Goal: Find specific page/section: Find specific page/section

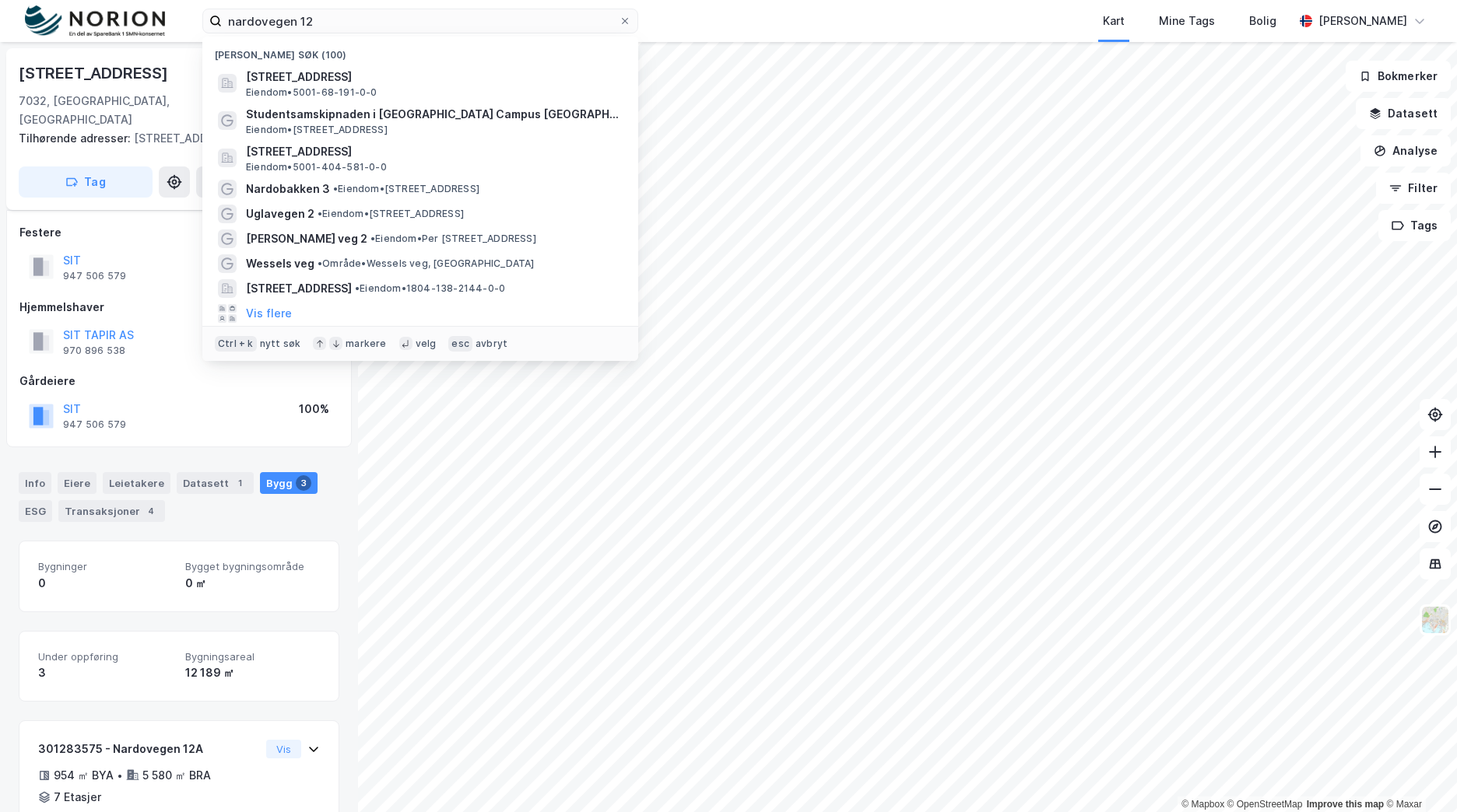
click at [163, 30] on div "nardovegen 12 Nylige søk (100) [STREET_ADDRESS] Eiendom • 5001-68-191-0-0 Stude…" at bounding box center [728, 21] width 1457 height 42
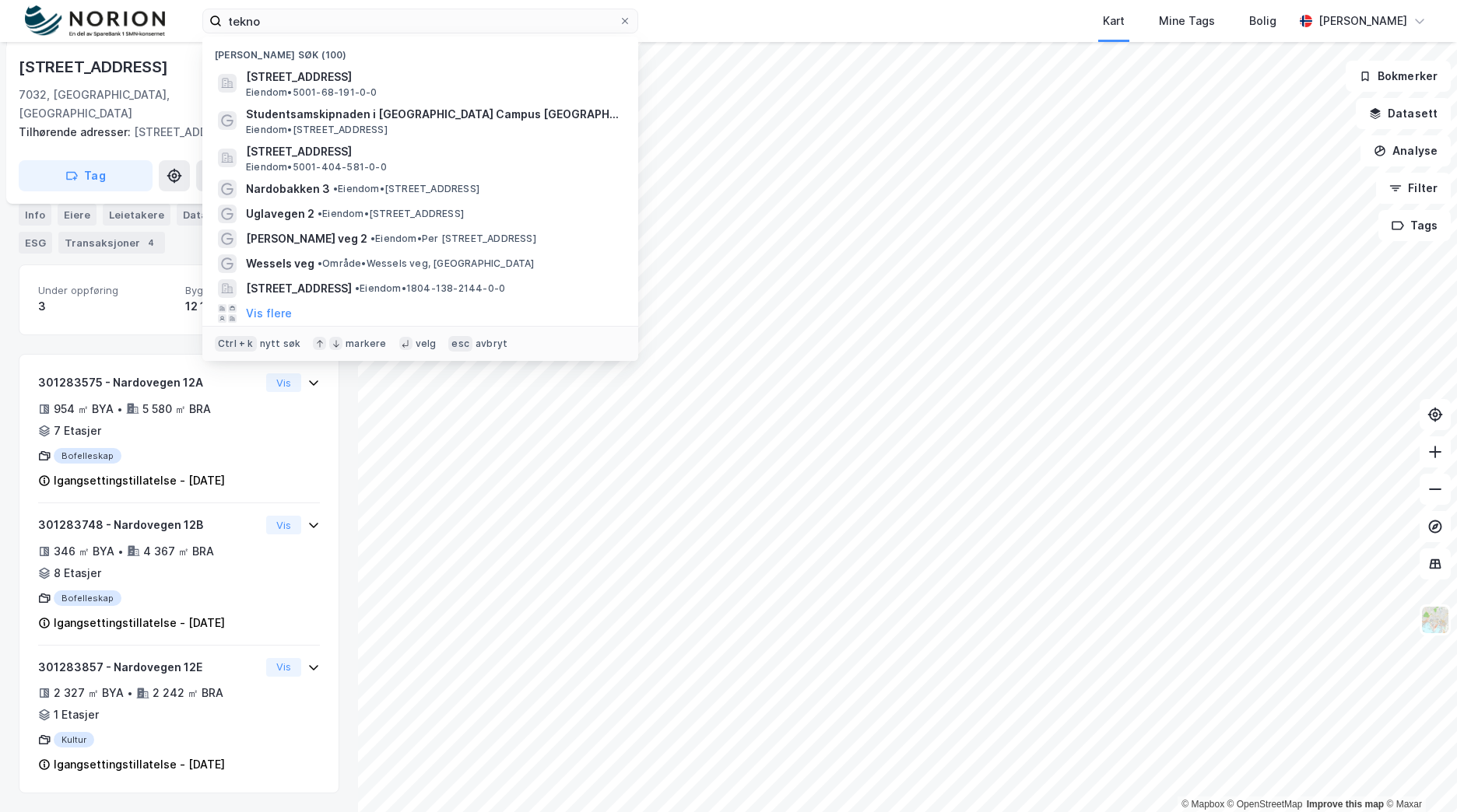
type input "teknob"
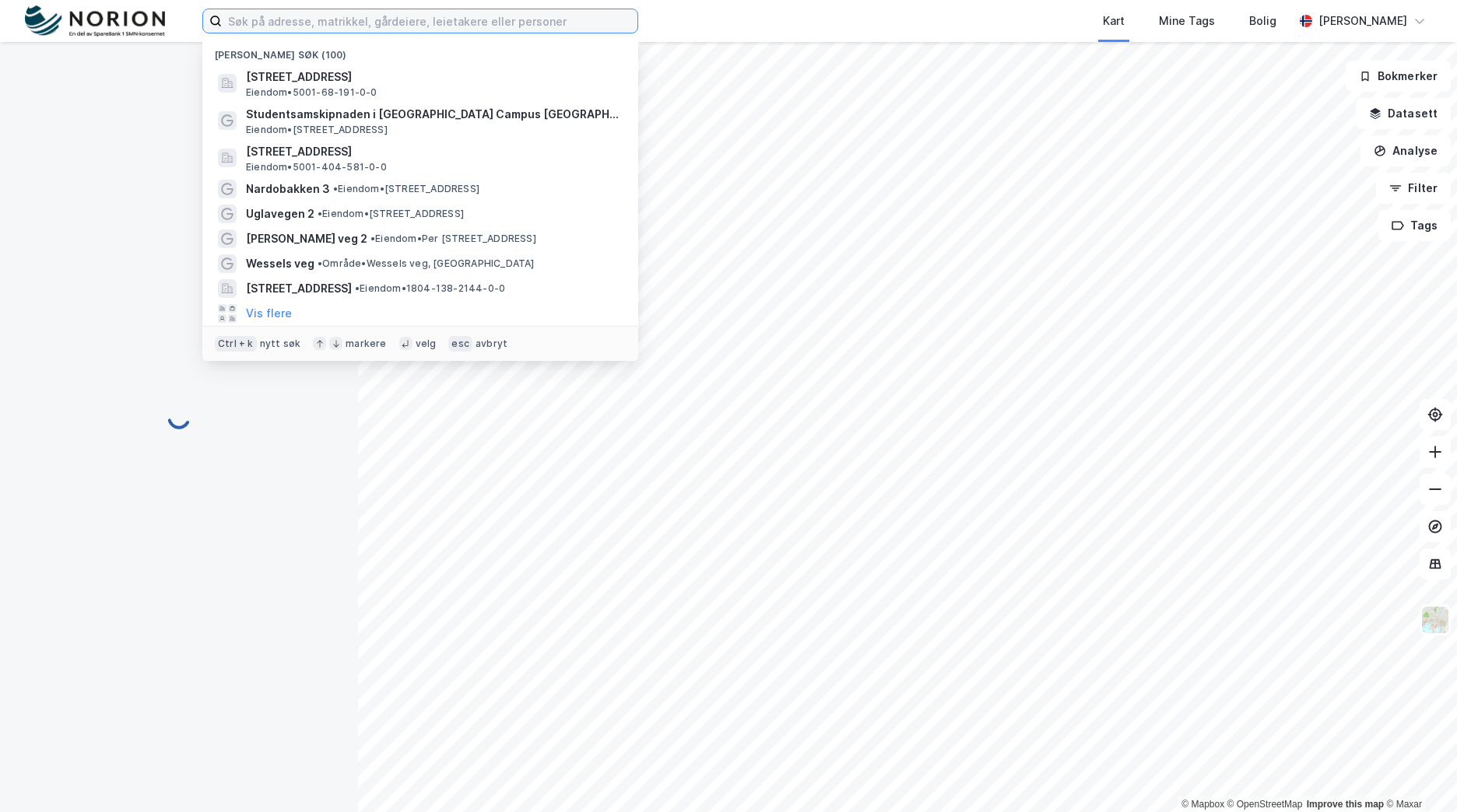
click at [471, 14] on input at bounding box center [430, 21] width 416 height 23
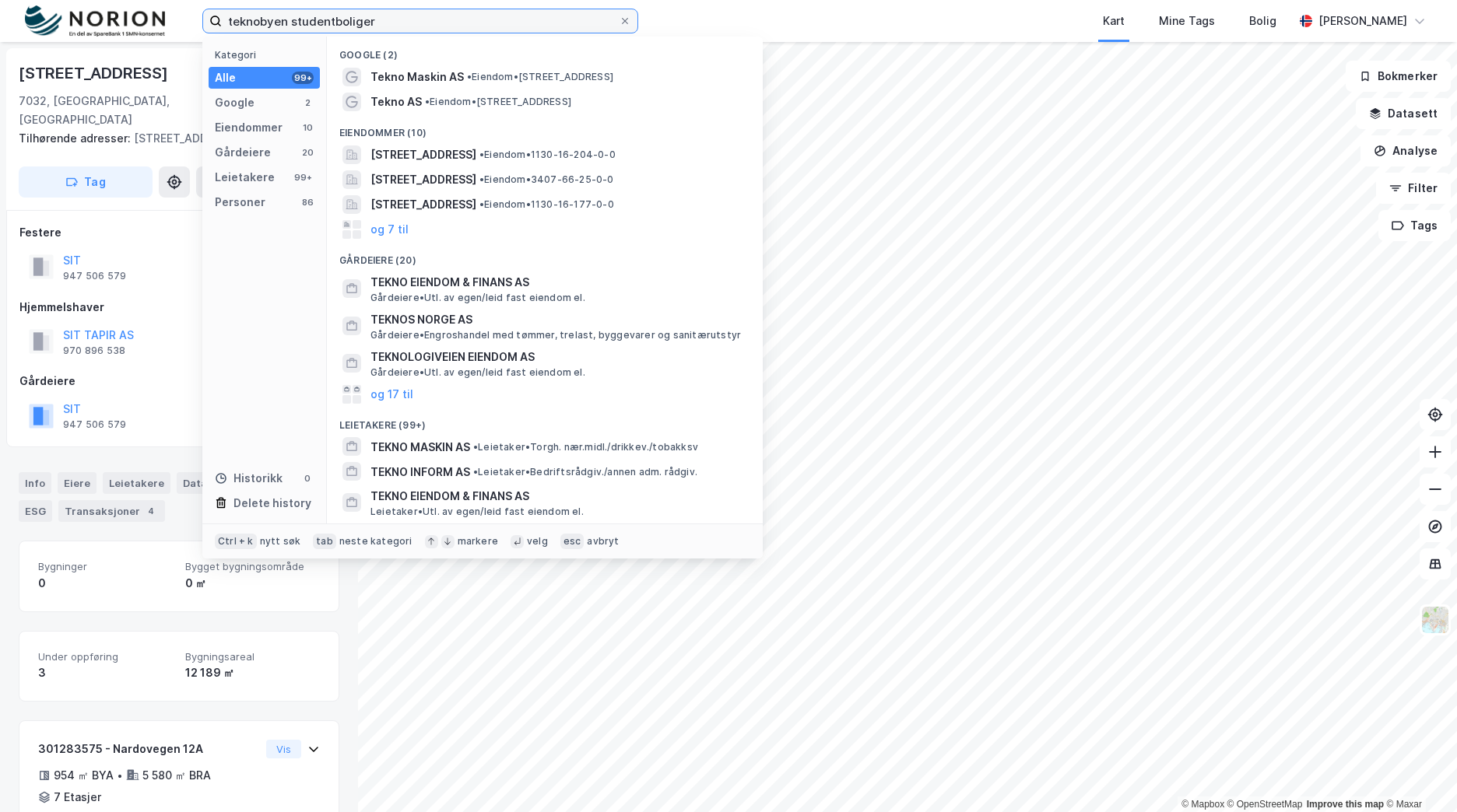
type input "teknobyen studentboliger"
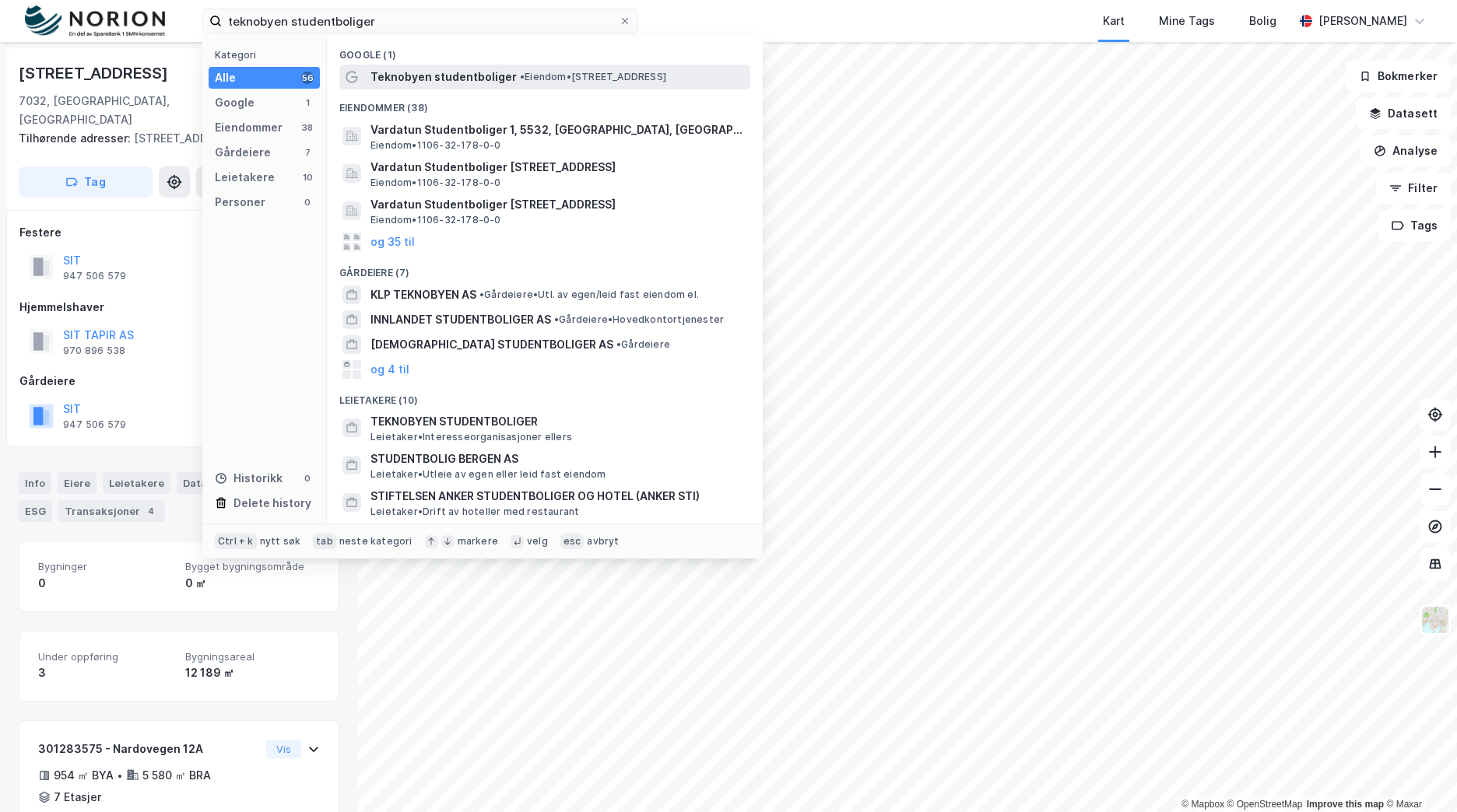
click at [585, 74] on span "• Eiendom • [STREET_ADDRESS]" at bounding box center [593, 77] width 147 height 12
